Goal: Go to known website: Go to known website

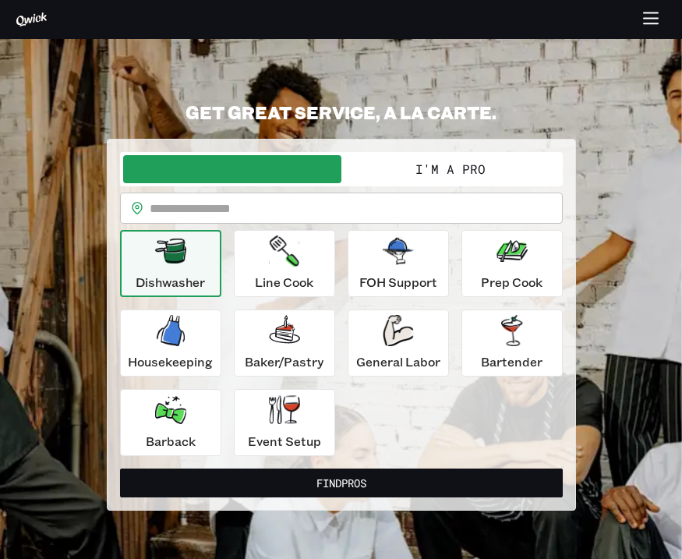
click at [647, 19] on icon "button" at bounding box center [652, 20] width 18 height 18
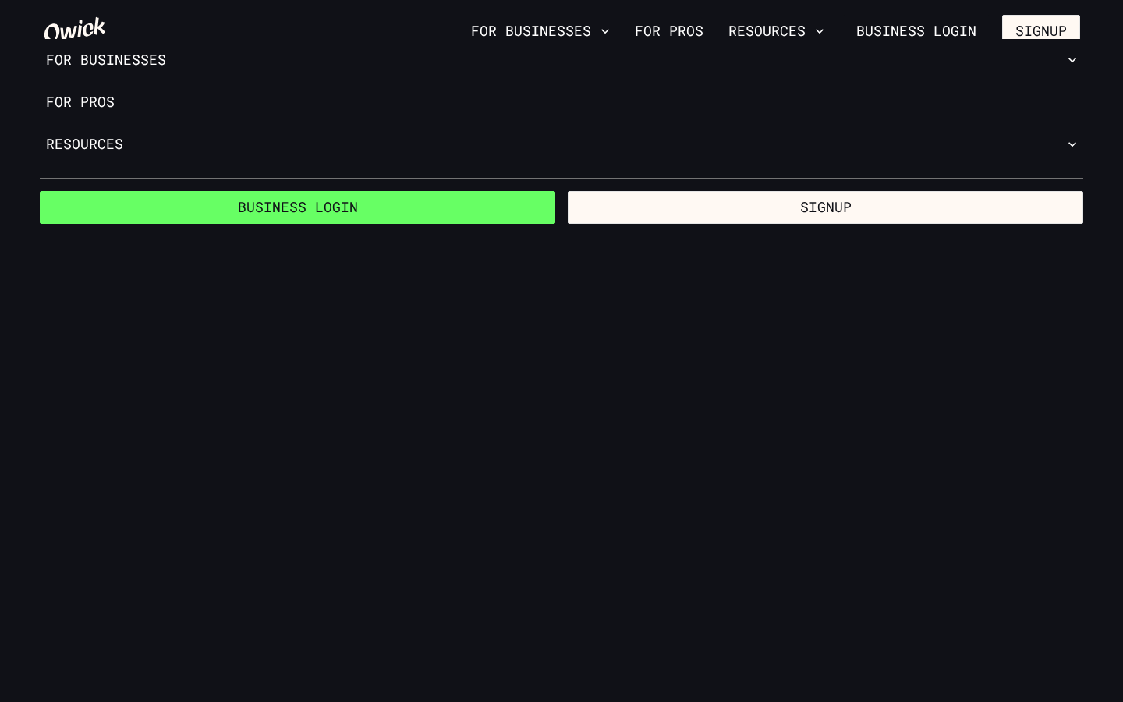
click at [349, 201] on link "Business Login" at bounding box center [297, 207] width 515 height 33
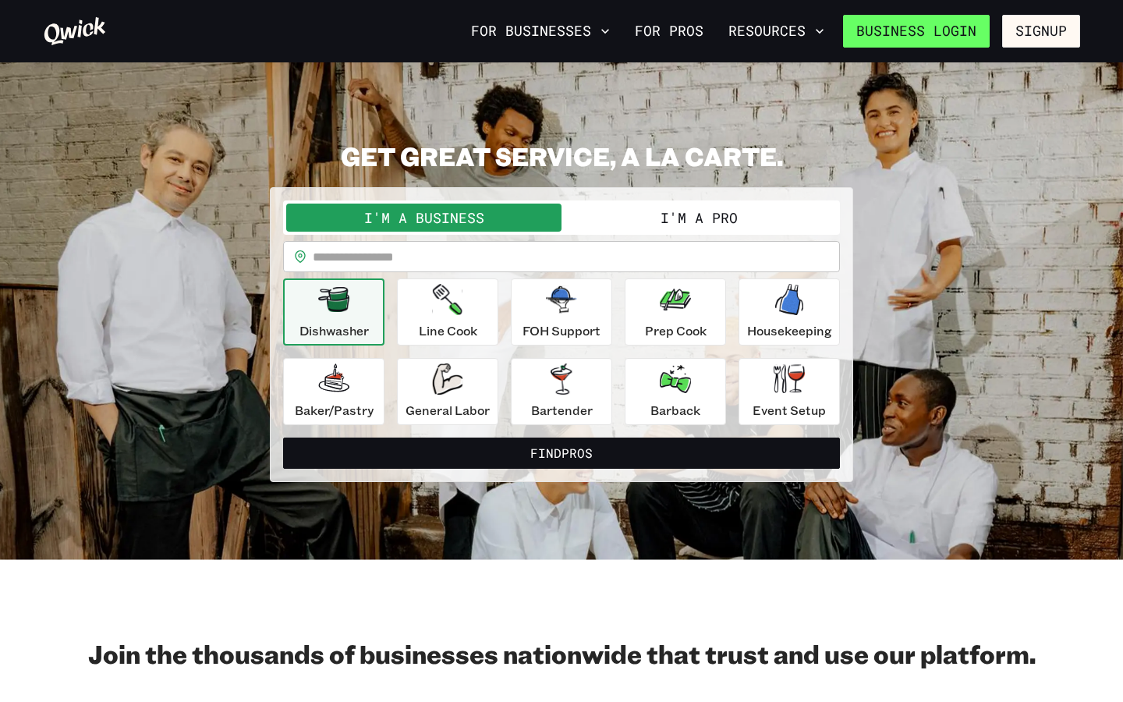
click at [970, 39] on link "Business Login" at bounding box center [916, 31] width 147 height 33
